Goal: Transaction & Acquisition: Purchase product/service

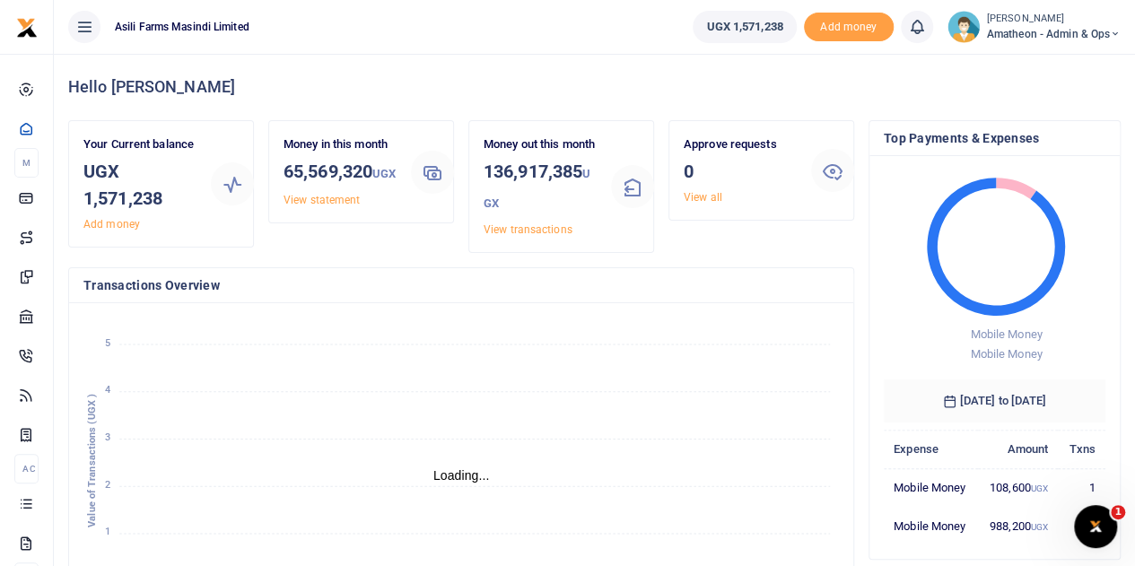
scroll to position [14, 14]
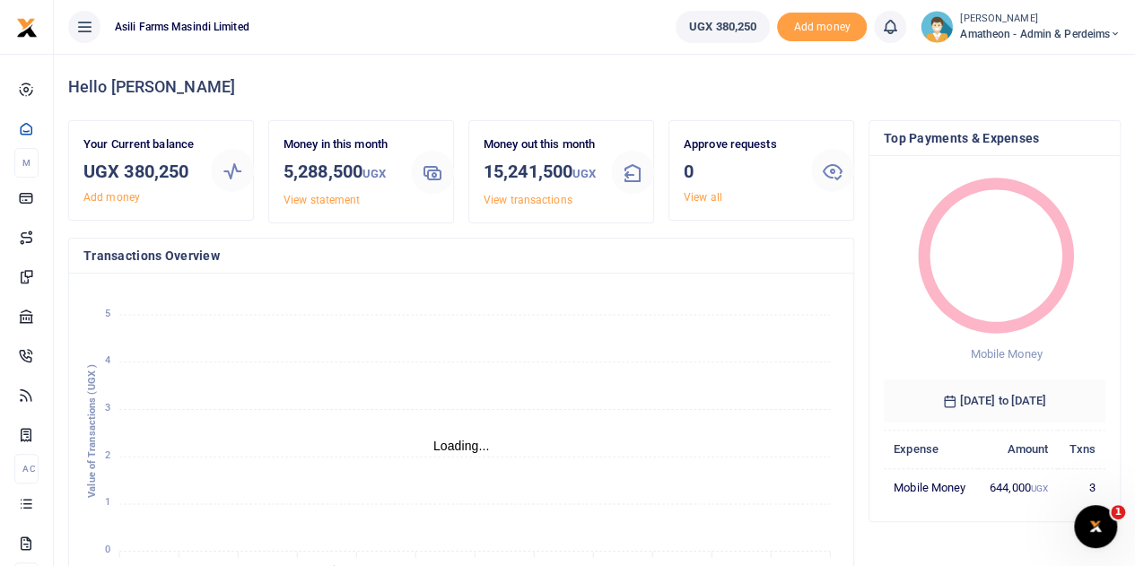
scroll to position [14, 14]
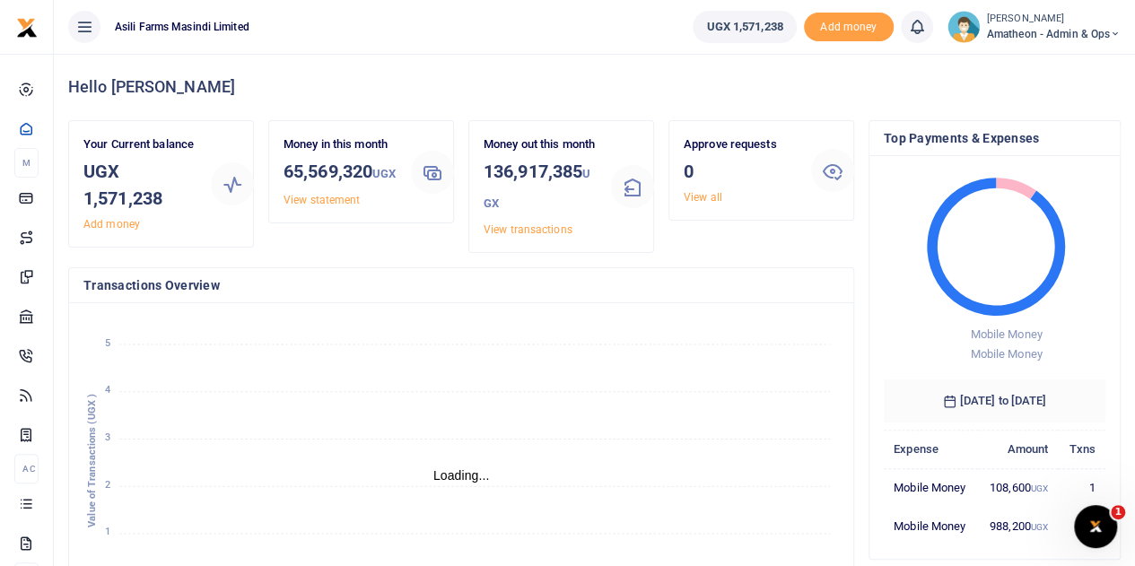
scroll to position [14, 14]
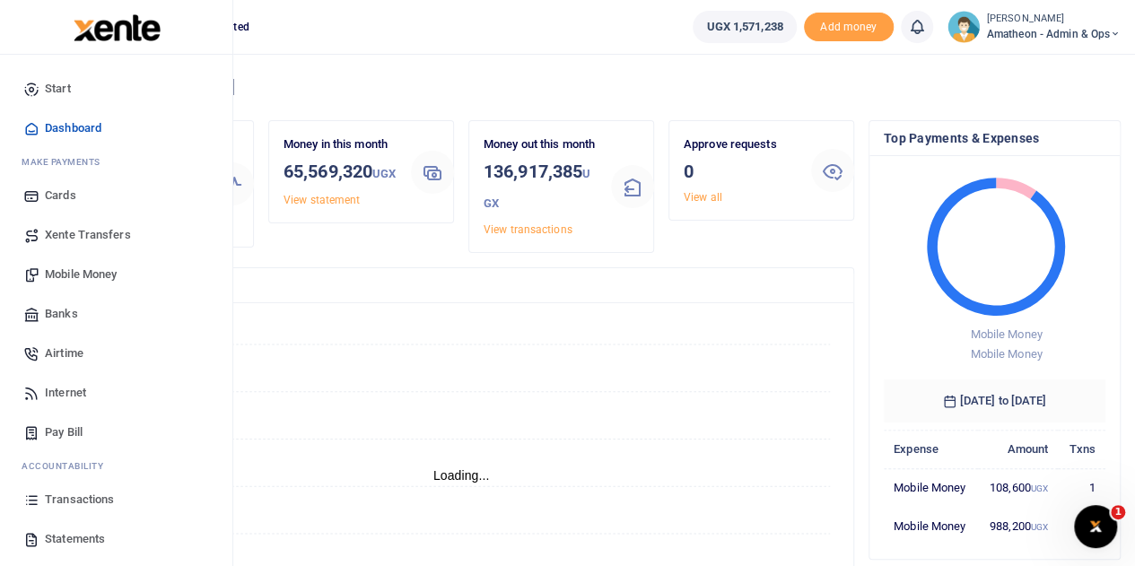
click at [55, 536] on span "Statements" at bounding box center [75, 539] width 60 height 18
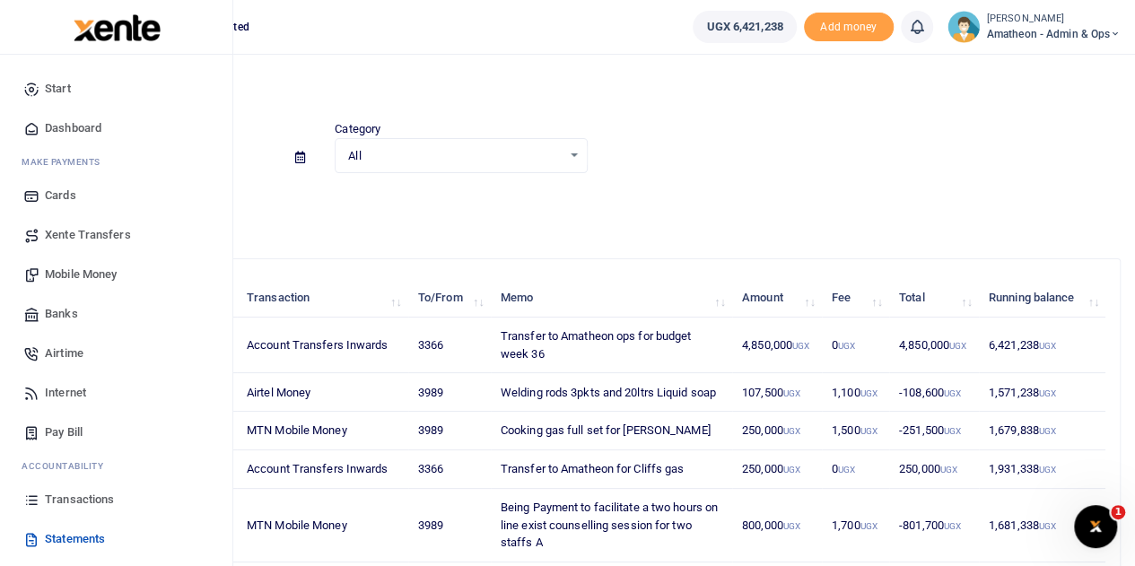
click at [57, 274] on span "Mobile Money" at bounding box center [81, 275] width 72 height 18
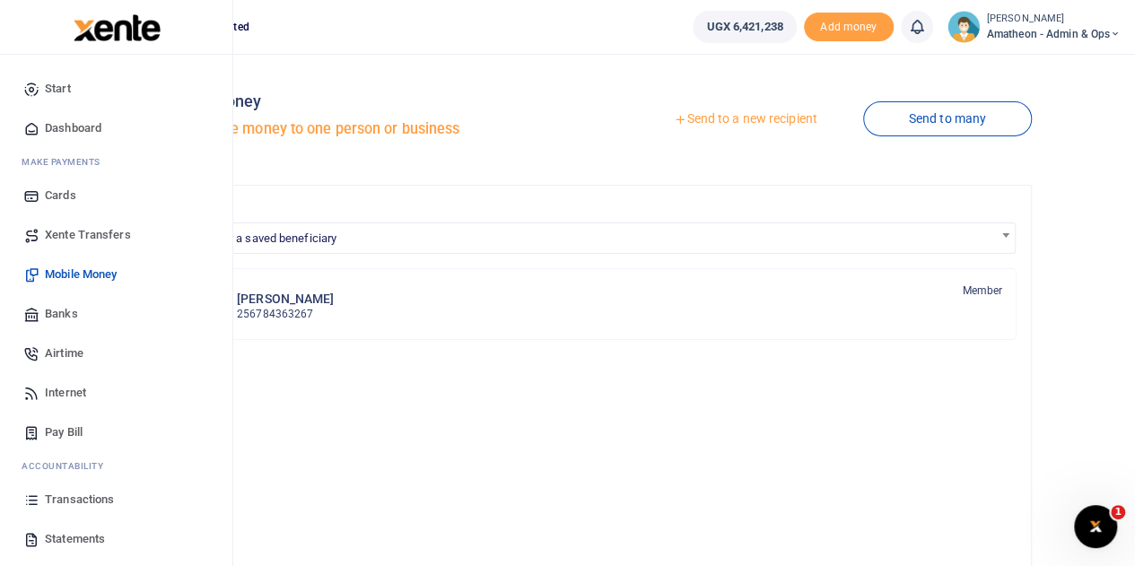
click at [50, 87] on span "Start" at bounding box center [58, 89] width 26 height 18
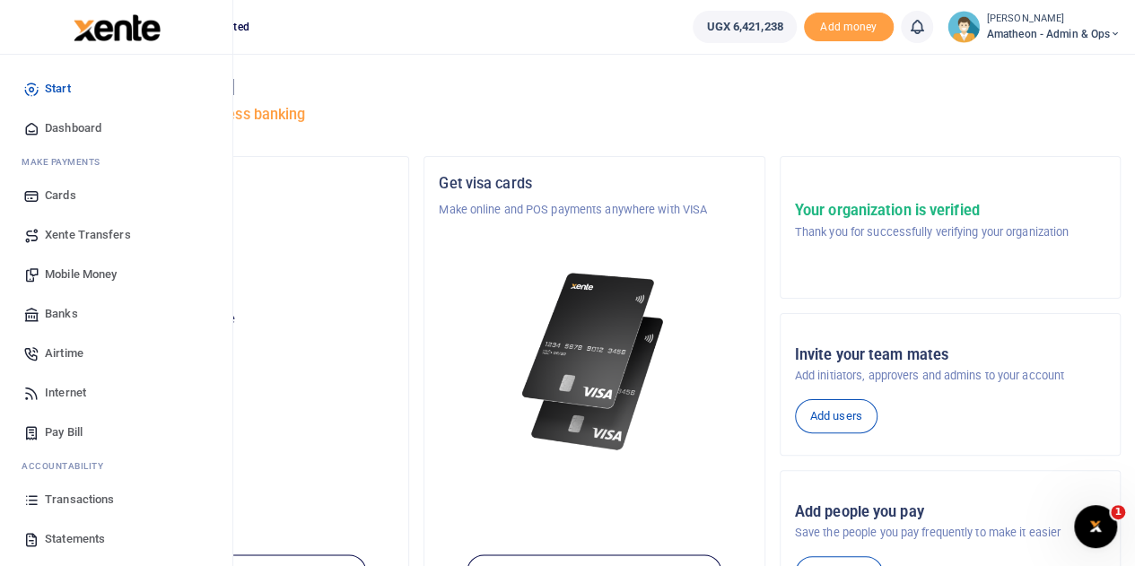
click at [78, 272] on span "Mobile Money" at bounding box center [81, 275] width 72 height 18
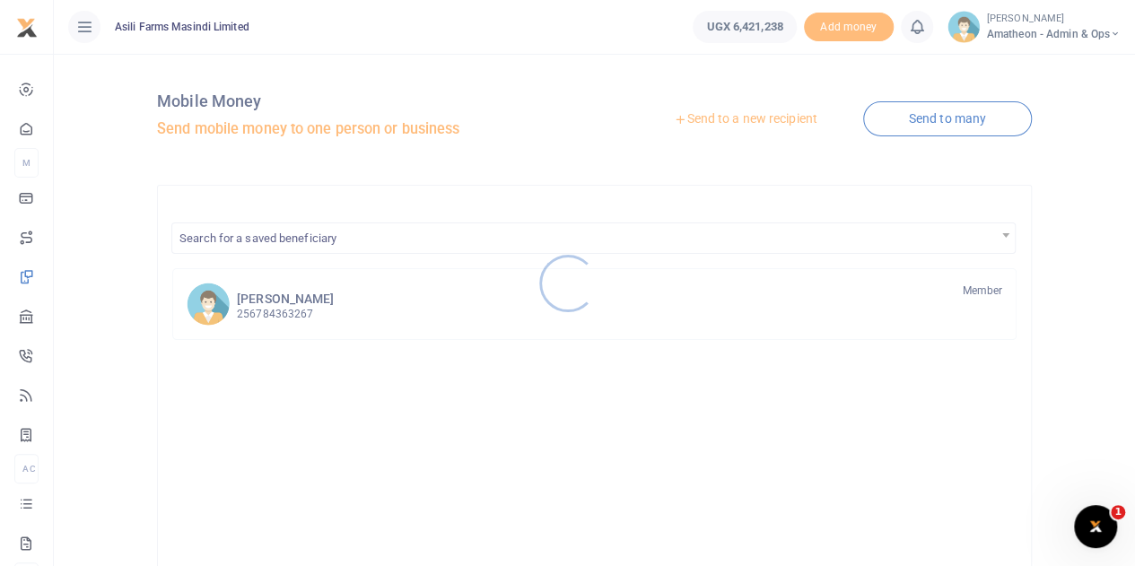
click at [739, 120] on div at bounding box center [567, 283] width 1135 height 566
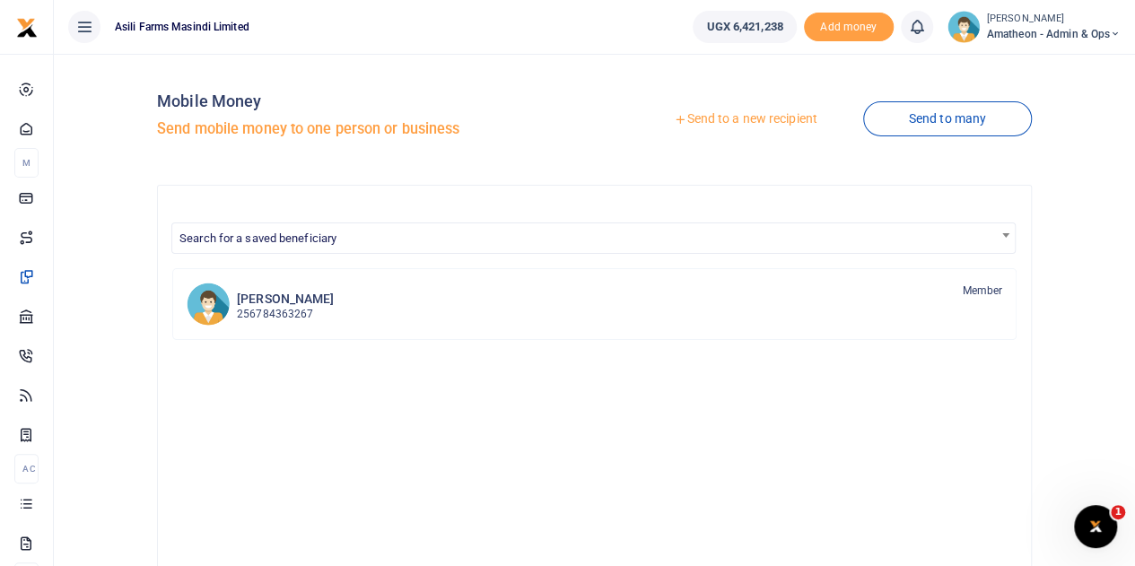
click at [704, 121] on link "Send to a new recipient" at bounding box center [745, 119] width 234 height 32
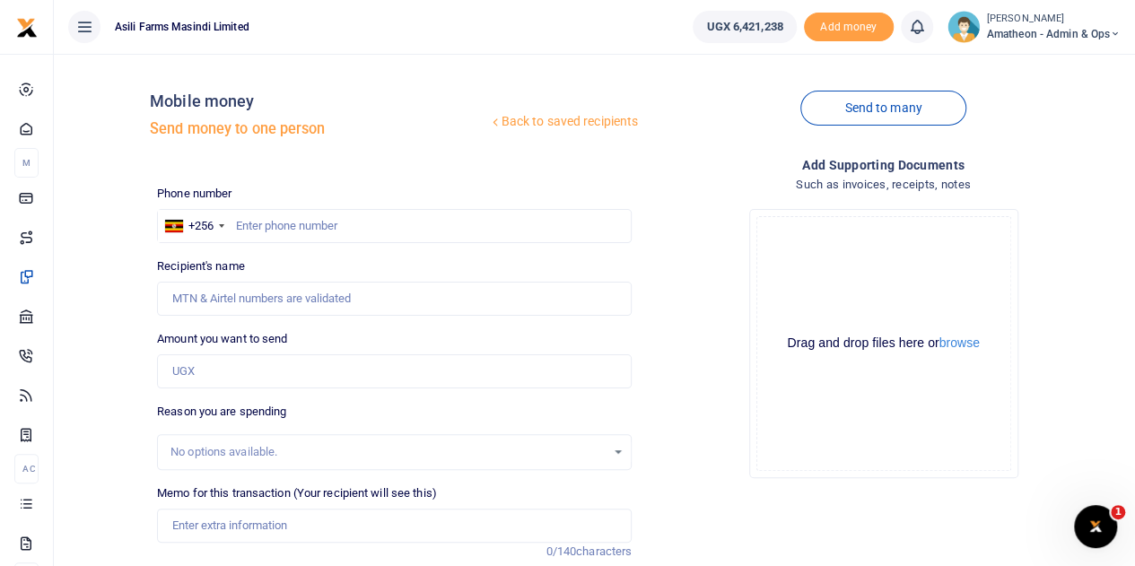
click at [960, 344] on div at bounding box center [567, 283] width 1135 height 566
click at [961, 344] on button "browse" at bounding box center [959, 342] width 40 height 13
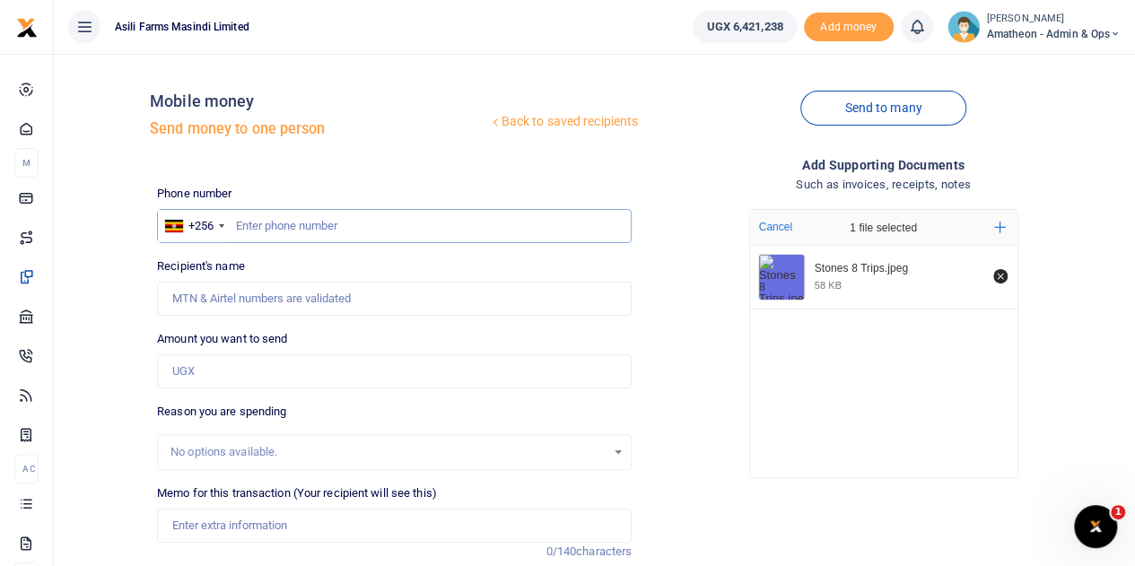
click at [310, 223] on input "text" at bounding box center [394, 226] width 475 height 34
type input "778351447"
type input "[PERSON_NAME]"
type input "778351447"
click at [220, 369] on input "Amount you want to send" at bounding box center [394, 371] width 475 height 34
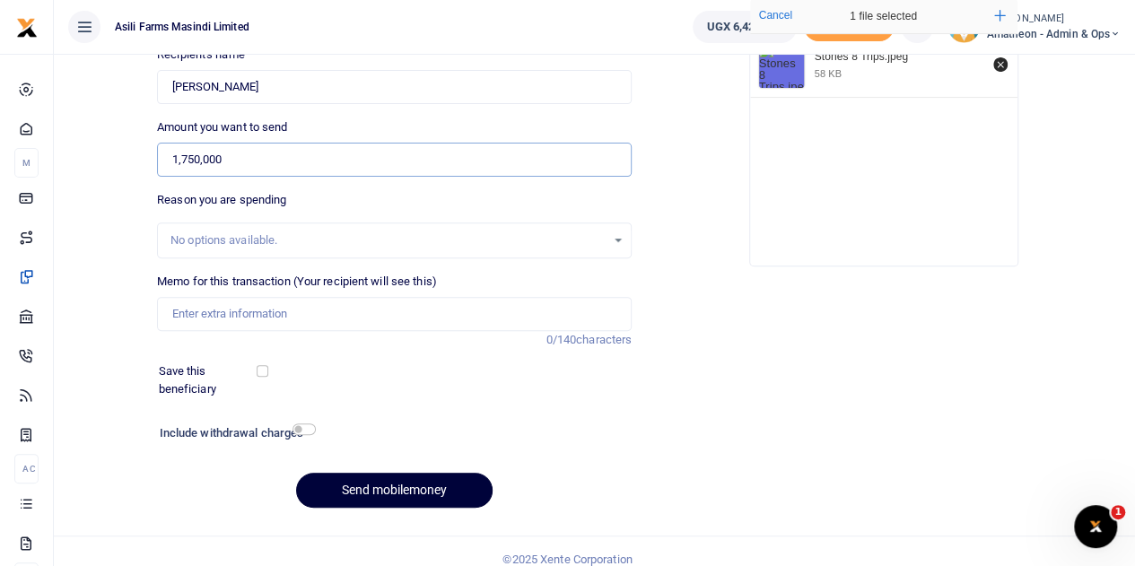
scroll to position [226, 0]
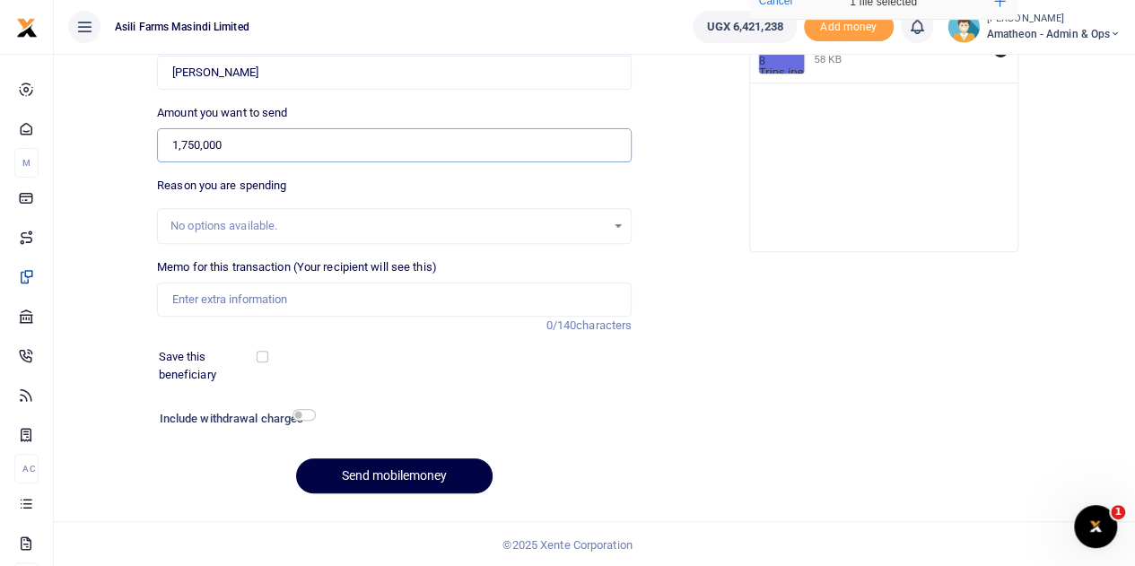
type input "1,750,000"
click at [244, 303] on input "Memo for this transaction (Your recipient will see this)" at bounding box center [394, 300] width 475 height 34
click at [212, 297] on input "Stones for F bridge" at bounding box center [394, 300] width 475 height 34
click at [337, 295] on input "Stones 5 trips and transport for F bridge" at bounding box center [394, 300] width 475 height 34
type input "Stones 5 trips and transport for field F bridge"
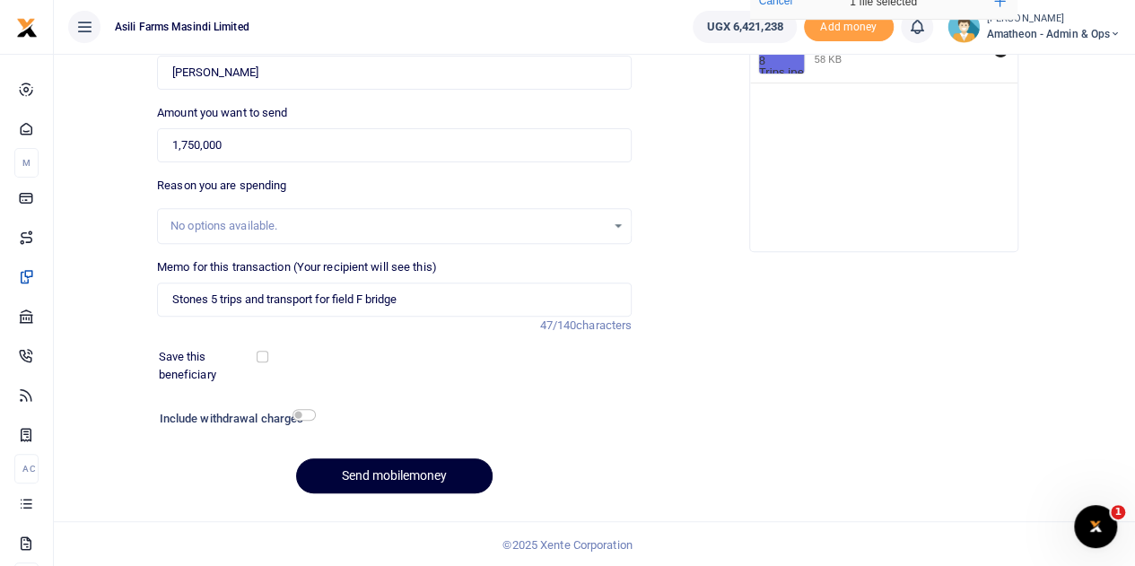
click at [402, 471] on button "Send mobilemoney" at bounding box center [394, 475] width 196 height 35
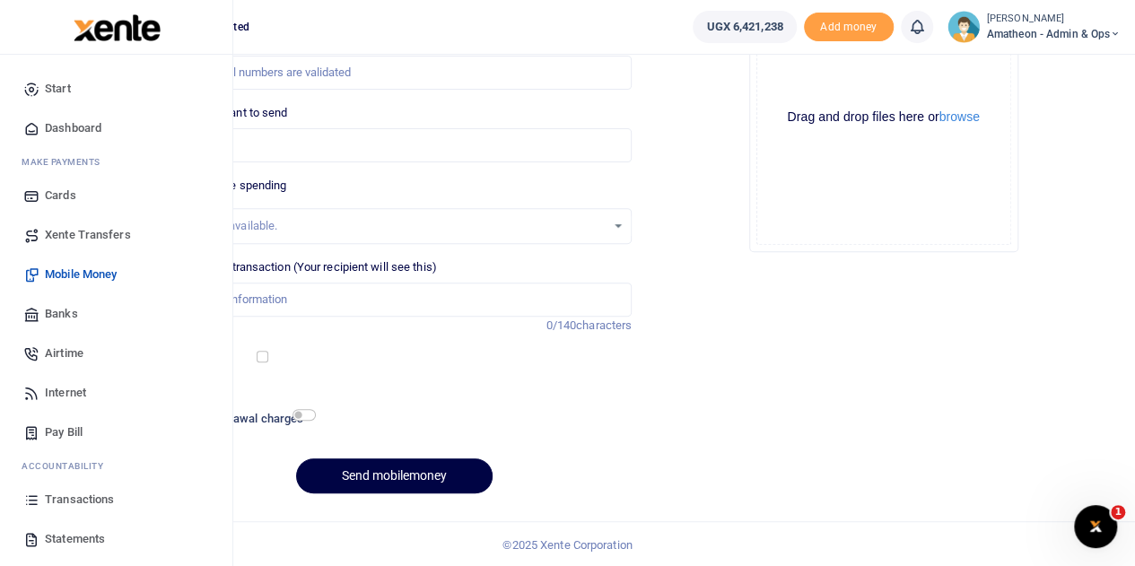
click at [57, 500] on span "Transactions" at bounding box center [79, 500] width 69 height 18
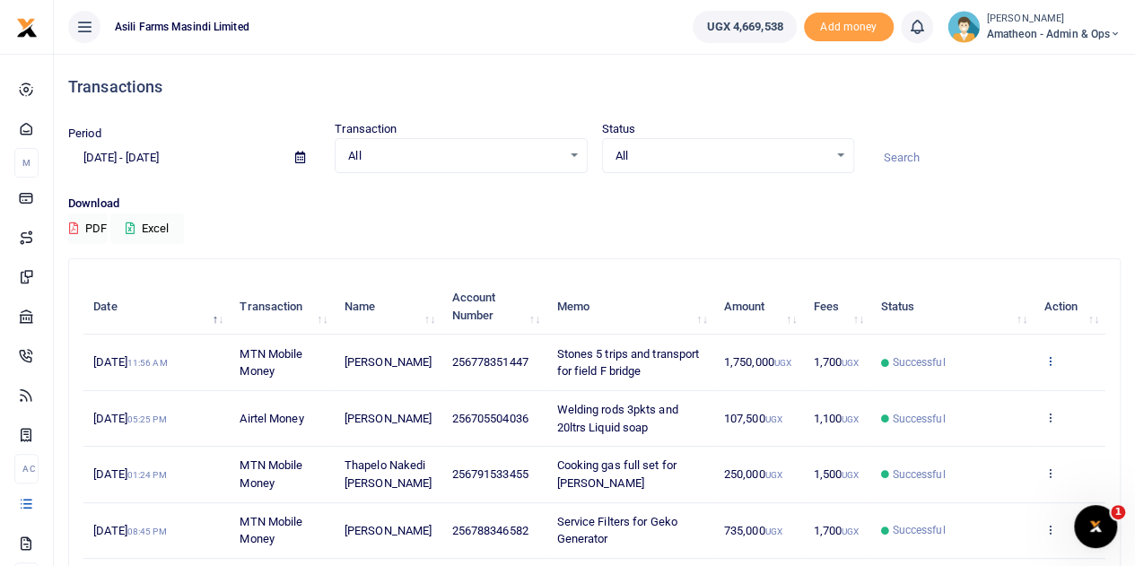
click at [1048, 362] on icon at bounding box center [1049, 360] width 12 height 13
click at [980, 393] on link "View details" at bounding box center [984, 391] width 142 height 25
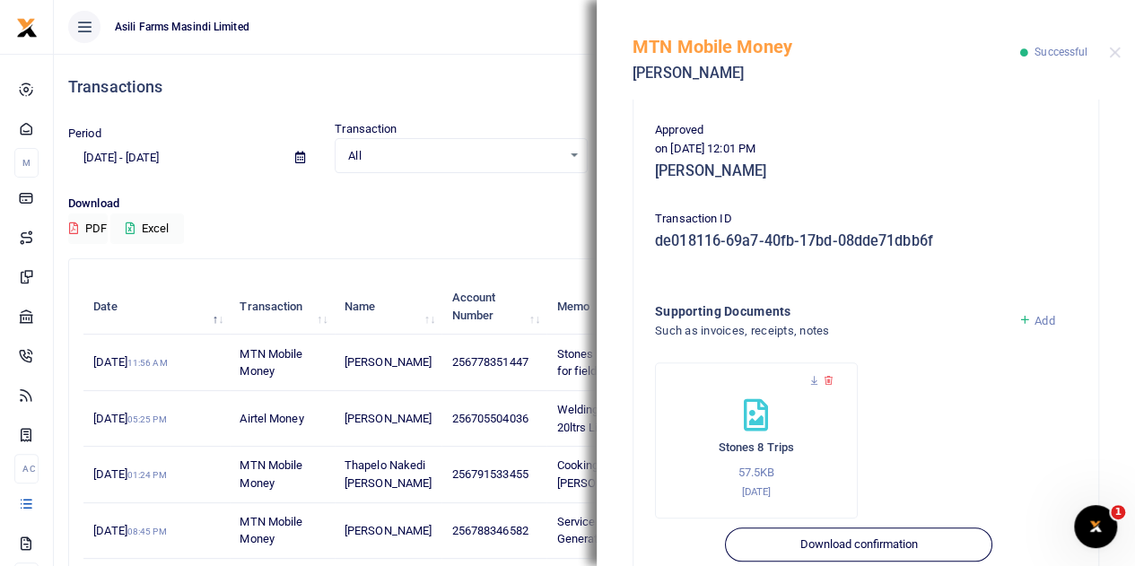
scroll to position [449, 0]
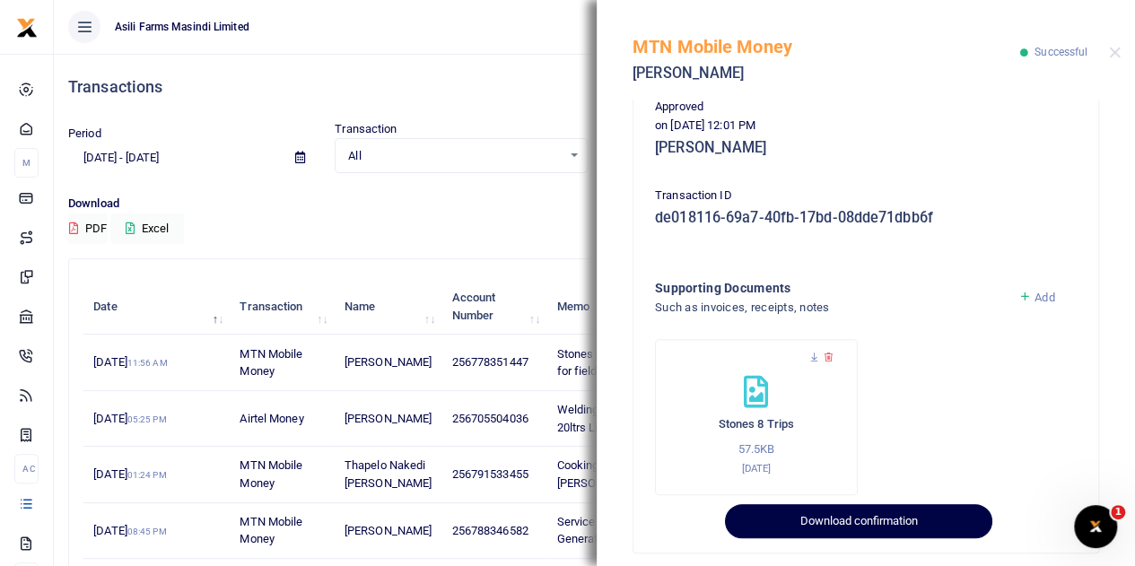
click at [823, 519] on button "Download confirmation" at bounding box center [858, 521] width 266 height 34
